Goal: Find specific page/section: Find specific page/section

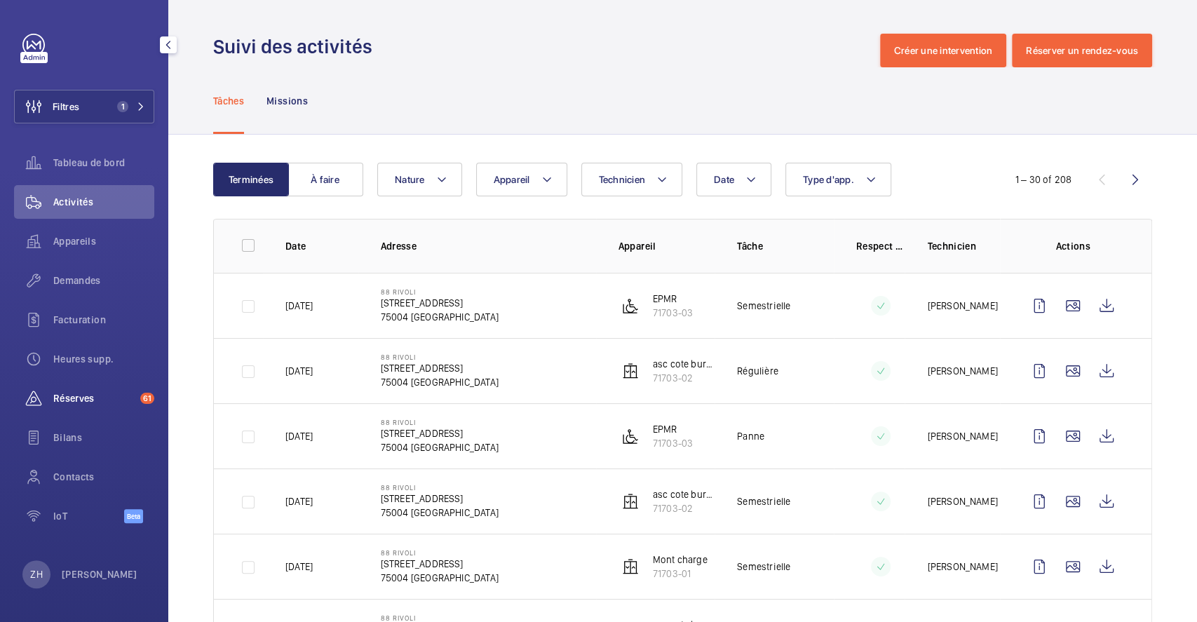
click at [100, 390] on div "Réserves 61" at bounding box center [84, 399] width 140 height 34
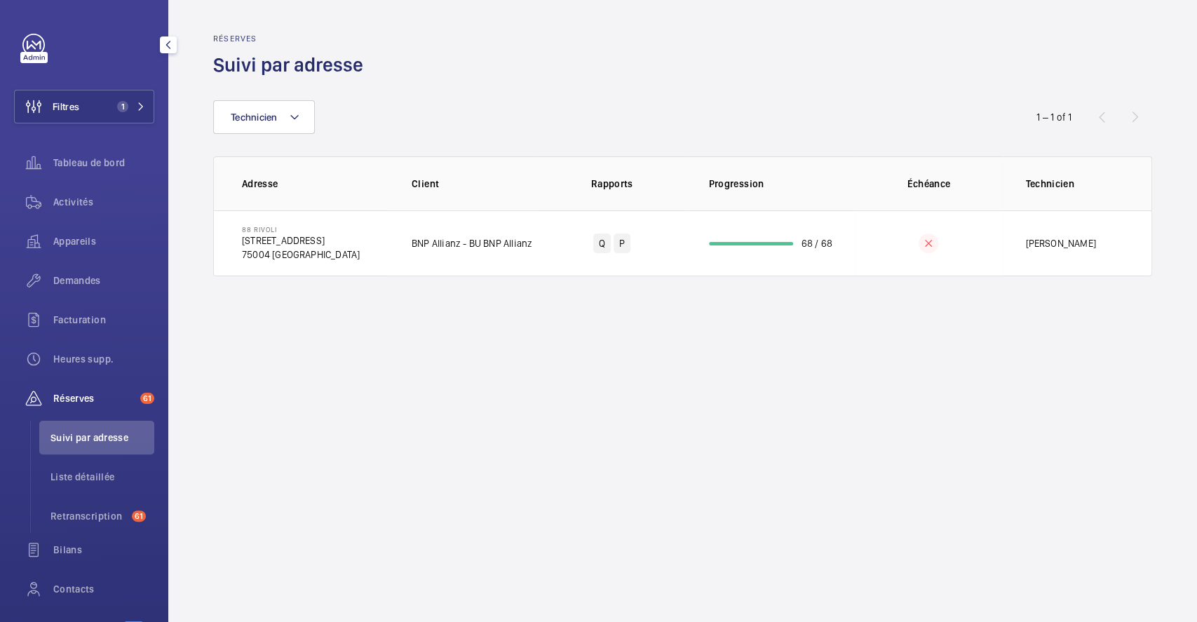
click at [95, 395] on span "Réserves" at bounding box center [93, 398] width 81 height 14
click at [114, 391] on span "Réserves" at bounding box center [93, 398] width 81 height 14
click at [116, 464] on li "Liste détaillée" at bounding box center [96, 477] width 115 height 34
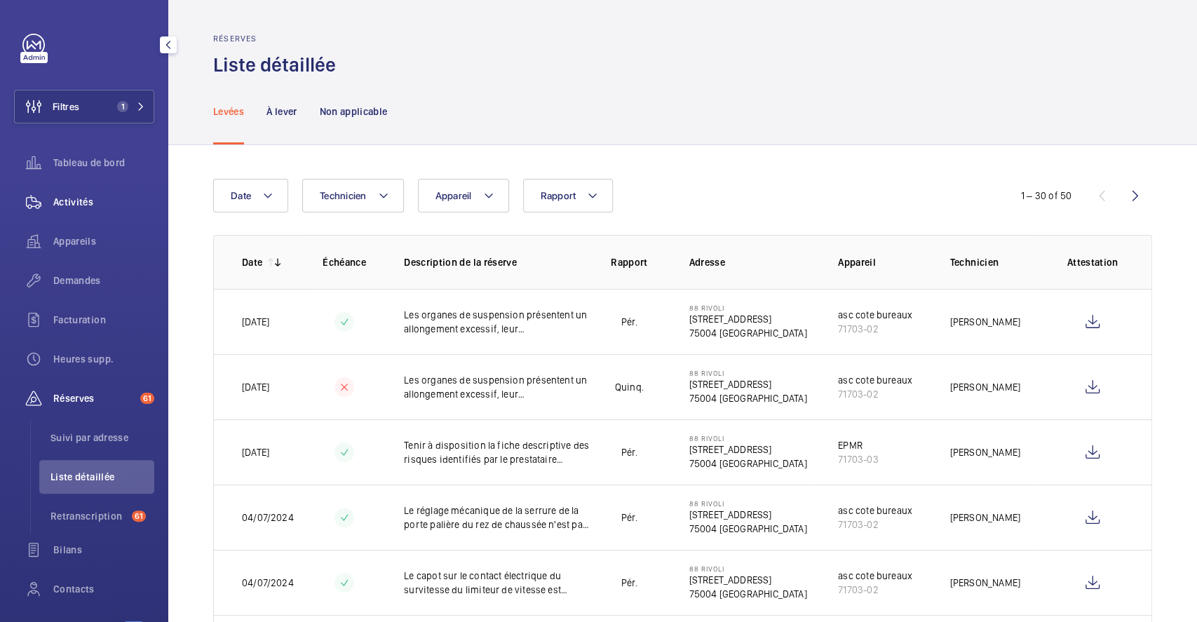
click at [69, 194] on div "Activités" at bounding box center [84, 202] width 140 height 34
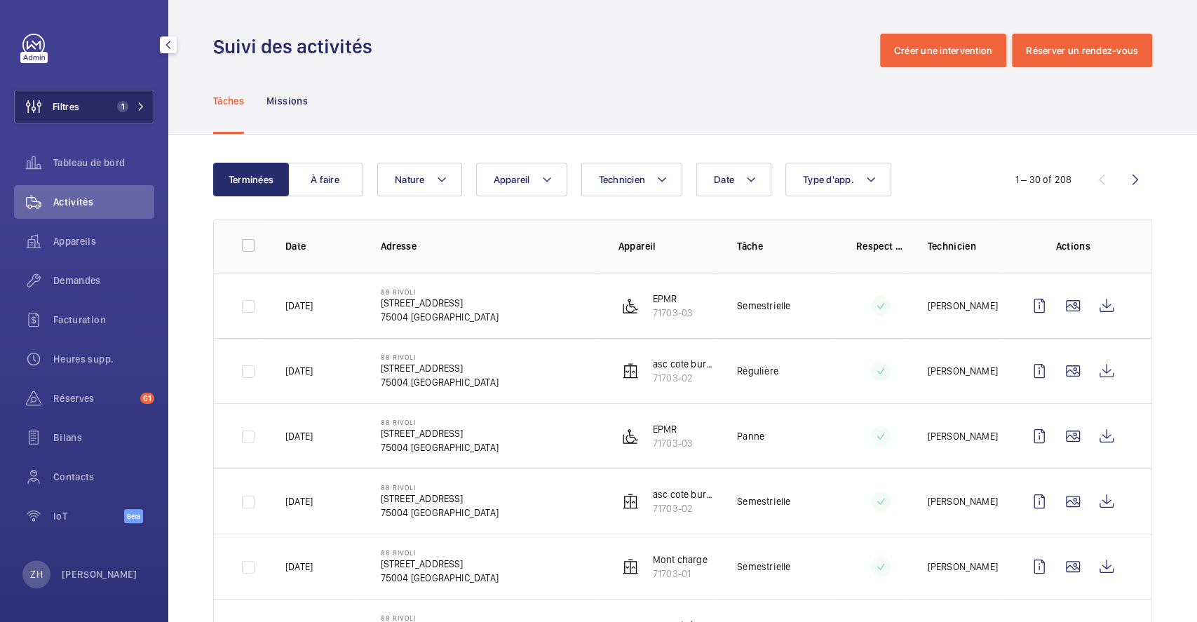
click at [106, 110] on button "Filtres 1" at bounding box center [84, 107] width 140 height 34
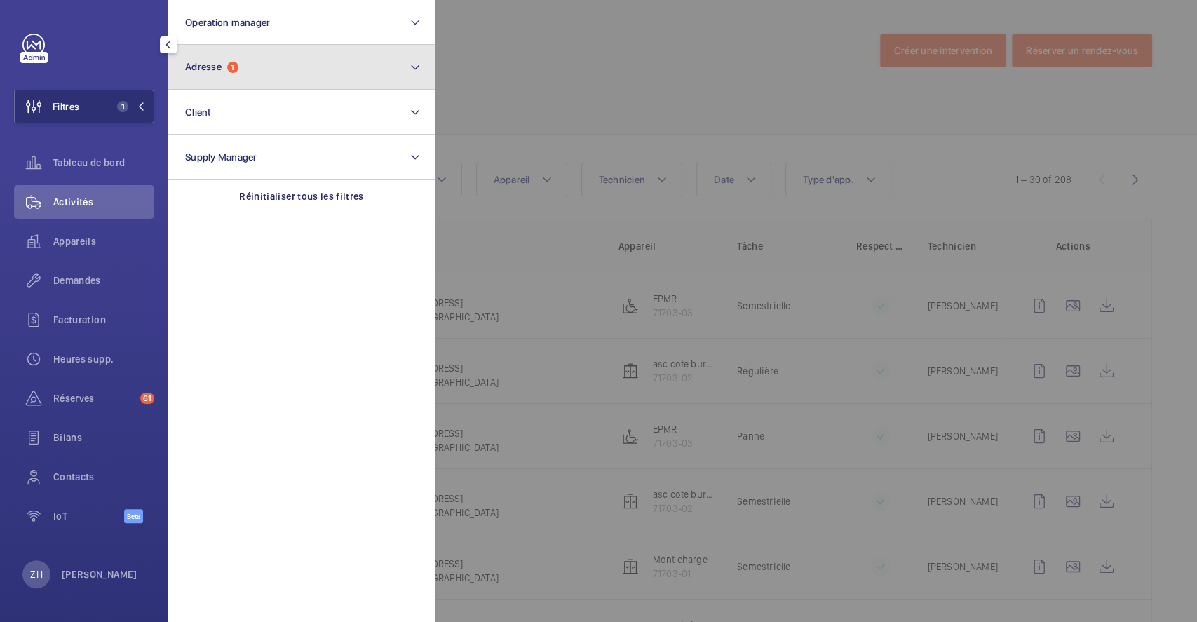
click at [253, 62] on button "Adresse 1" at bounding box center [301, 67] width 267 height 45
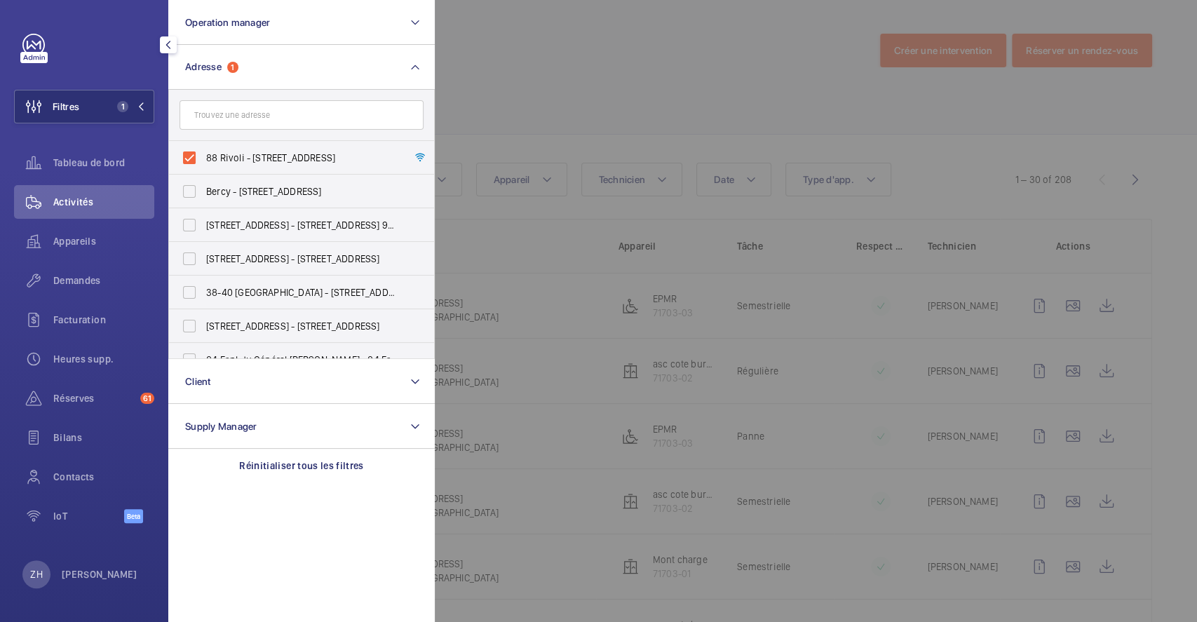
drag, startPoint x: 193, startPoint y: 154, endPoint x: 565, endPoint y: 95, distance: 377.2
click at [193, 154] on label "88 Rivoli - [STREET_ADDRESS]" at bounding box center [291, 158] width 244 height 34
click at [193, 154] on input "88 Rivoli - [STREET_ADDRESS]" at bounding box center [189, 158] width 28 height 28
checkbox input "false"
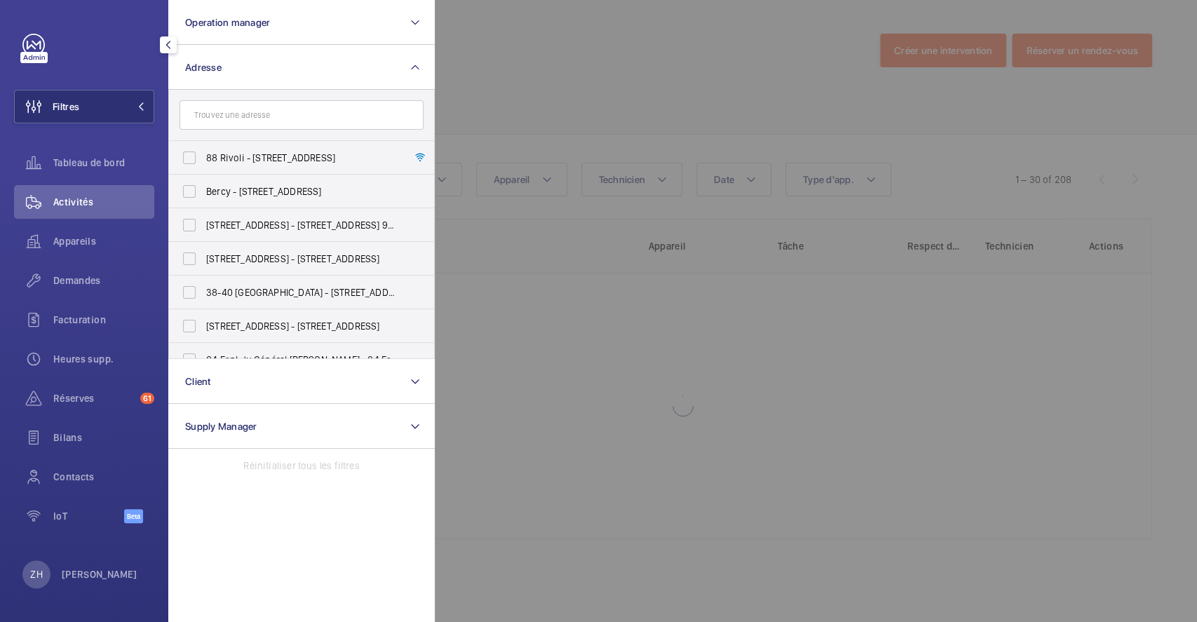
drag, startPoint x: 604, startPoint y: 81, endPoint x: 561, endPoint y: 87, distance: 43.2
click at [605, 81] on div at bounding box center [1033, 311] width 1197 height 622
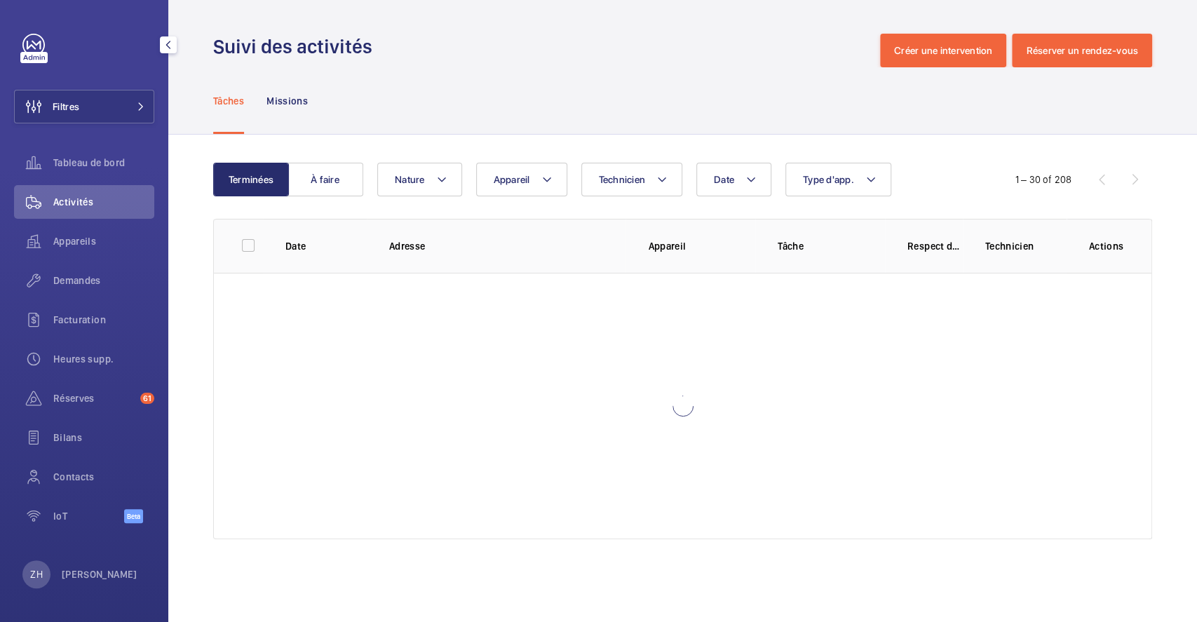
click at [93, 106] on button "Filtres" at bounding box center [84, 107] width 140 height 34
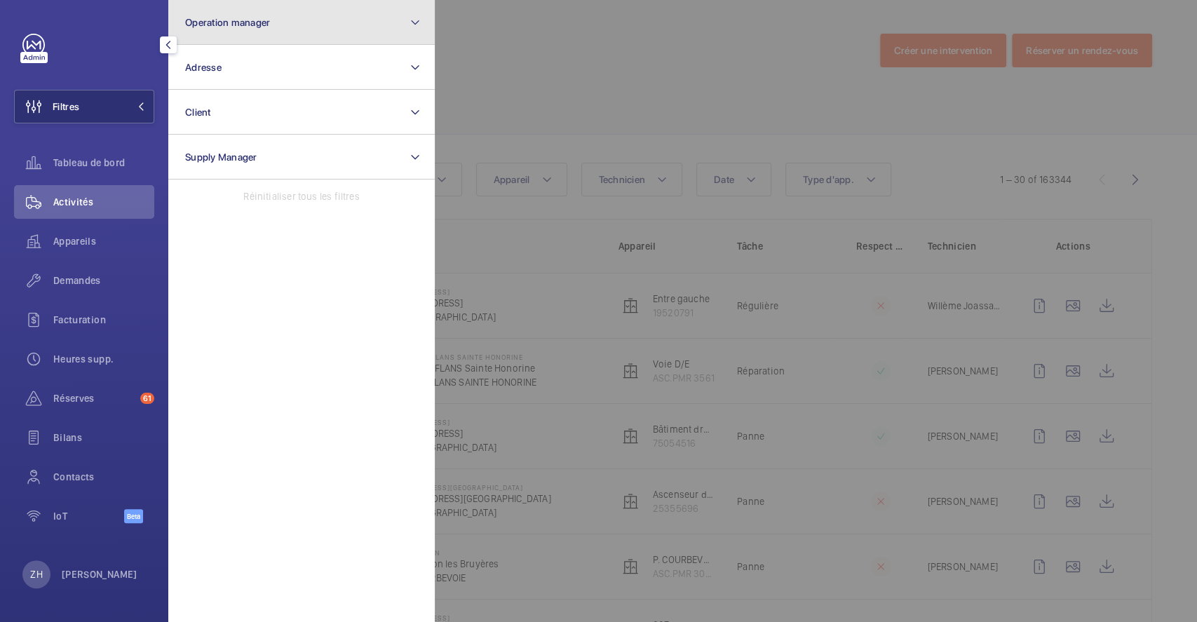
click at [250, 33] on button "Operation manager" at bounding box center [301, 22] width 267 height 45
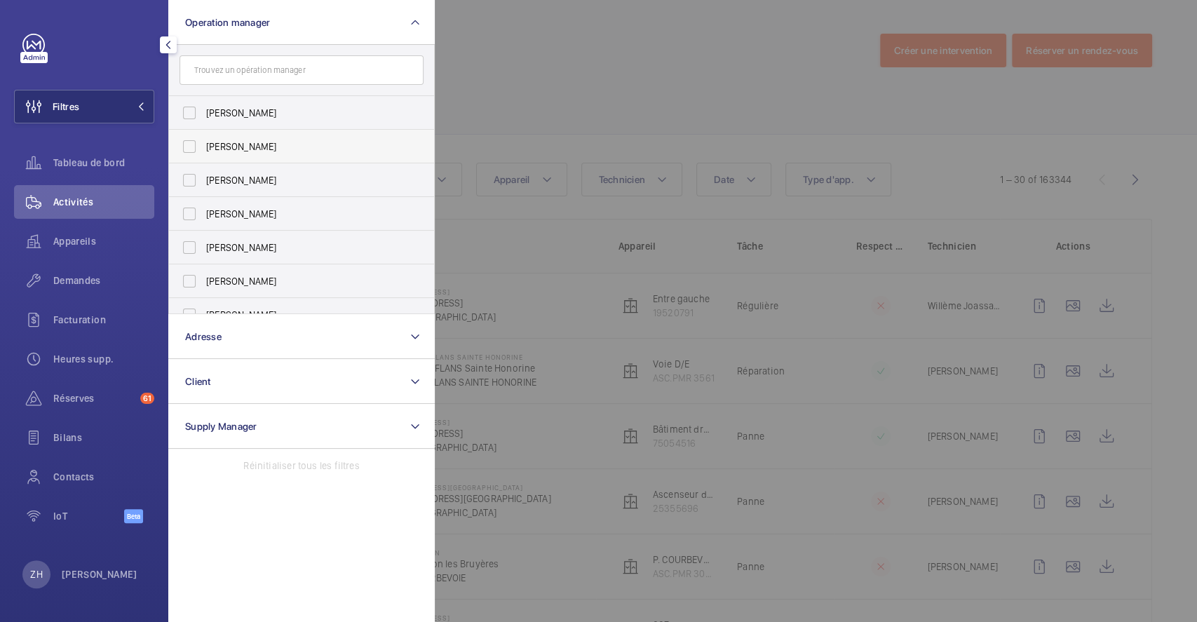
click at [196, 154] on label "[PERSON_NAME]" at bounding box center [291, 147] width 244 height 34
click at [196, 154] on input "[PERSON_NAME]" at bounding box center [189, 147] width 28 height 28
checkbox input "true"
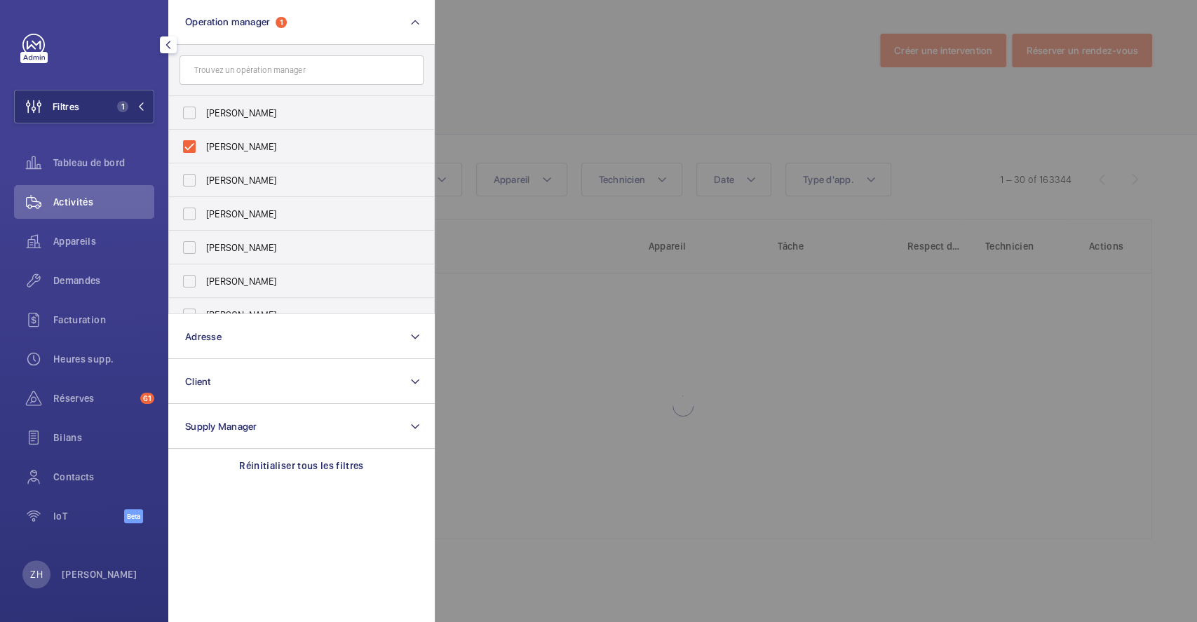
click at [556, 55] on div at bounding box center [1033, 311] width 1197 height 622
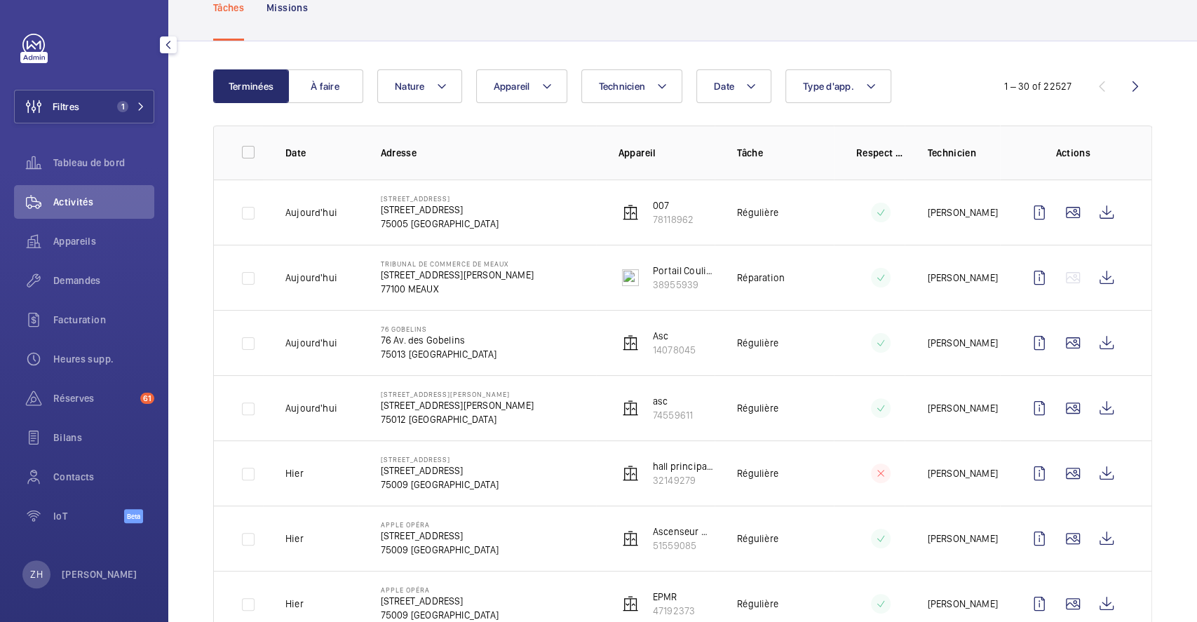
scroll to position [187, 0]
